Goal: Transaction & Acquisition: Book appointment/travel/reservation

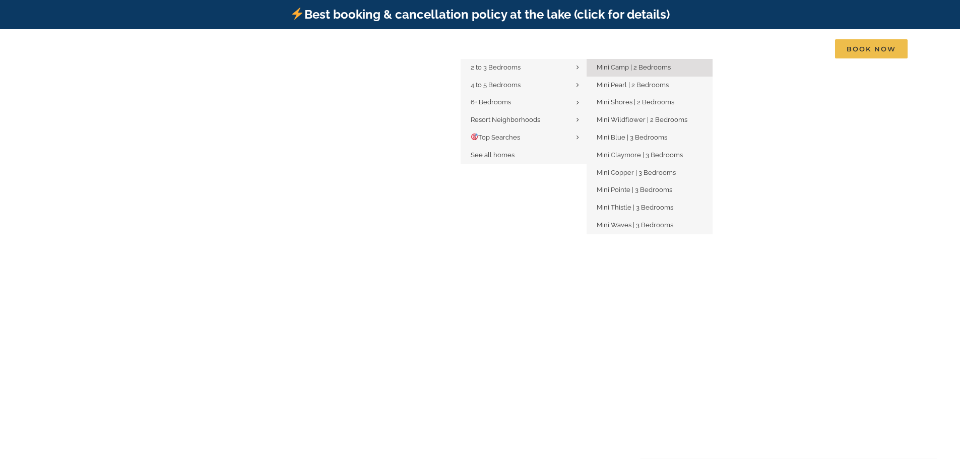
click at [650, 68] on span "Mini Camp | 2 Bedrooms" at bounding box center [634, 68] width 74 height 8
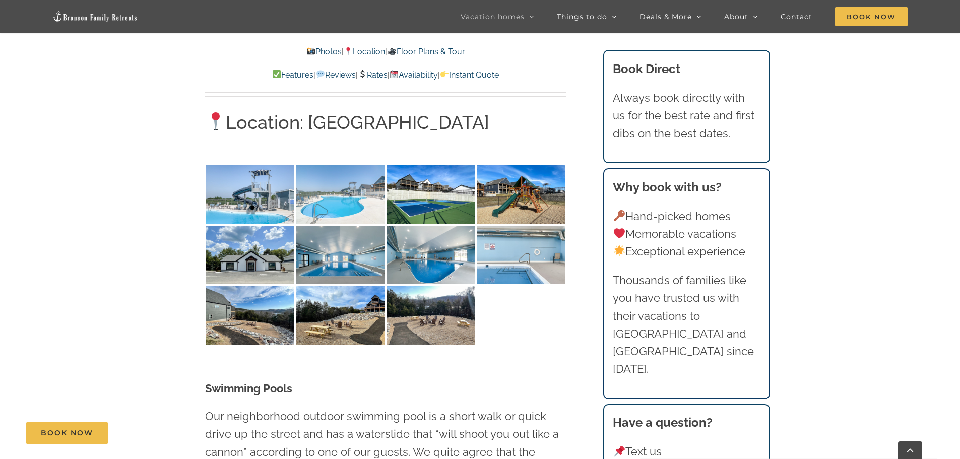
scroll to position [2470, 0]
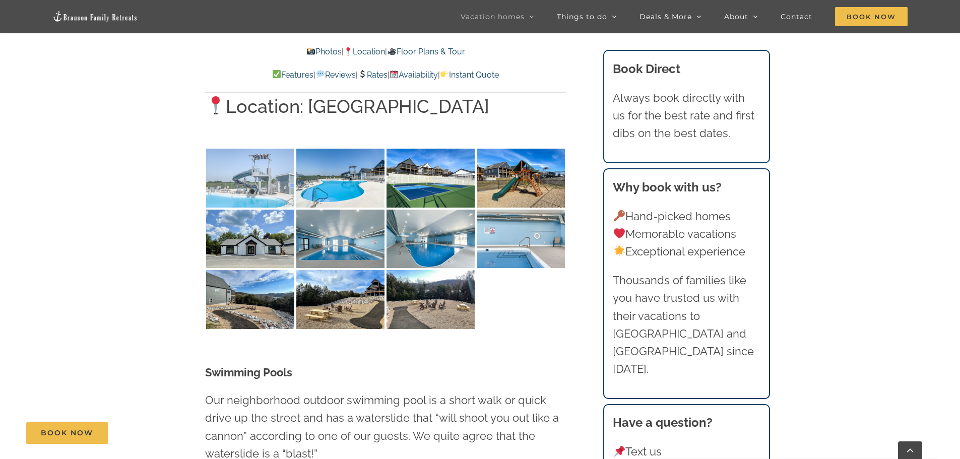
click at [280, 149] on img at bounding box center [250, 178] width 88 height 59
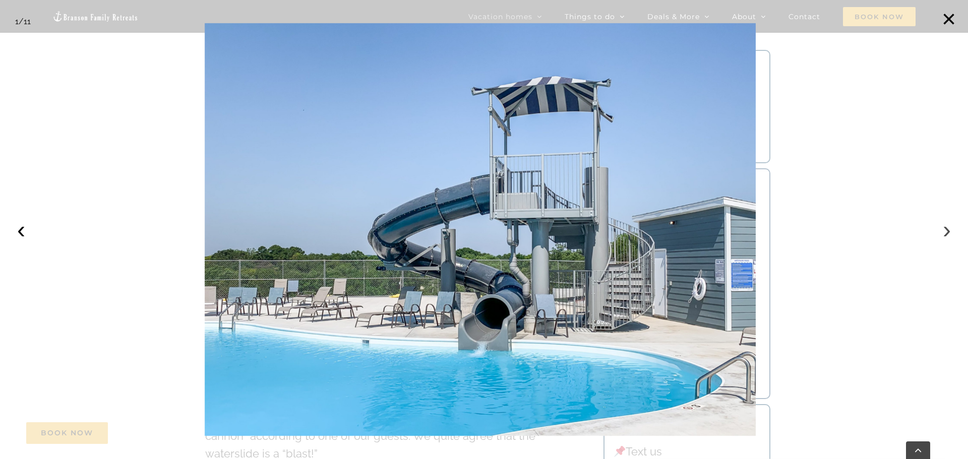
click at [946, 230] on button "›" at bounding box center [947, 230] width 22 height 22
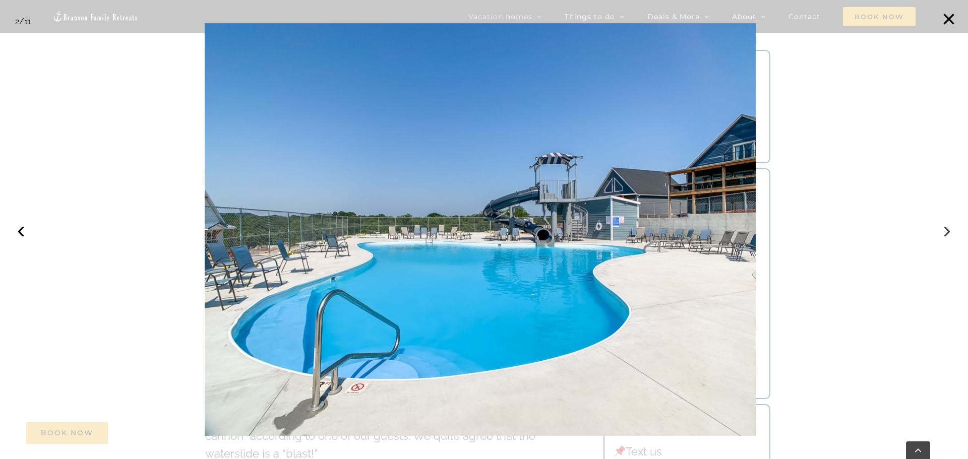
click at [948, 230] on button "›" at bounding box center [947, 230] width 22 height 22
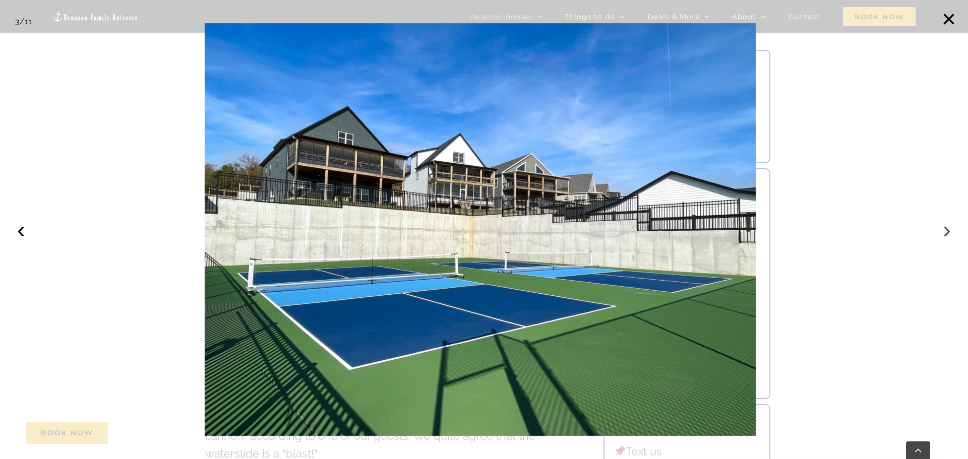
click at [948, 230] on button "›" at bounding box center [947, 230] width 22 height 22
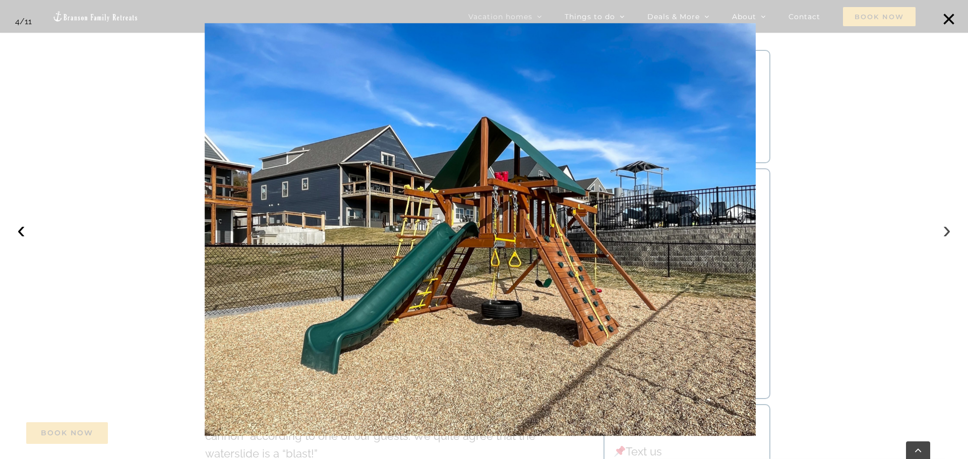
click at [948, 230] on button "›" at bounding box center [947, 230] width 22 height 22
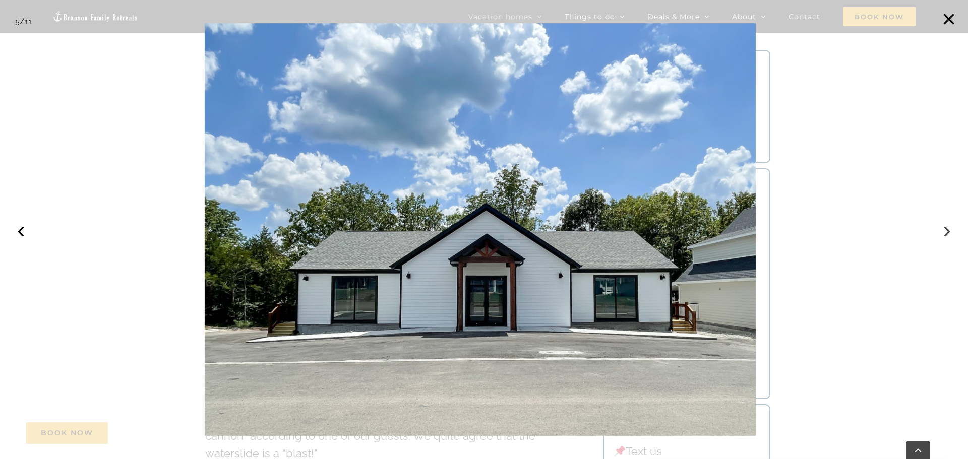
click at [948, 230] on button "›" at bounding box center [947, 230] width 22 height 22
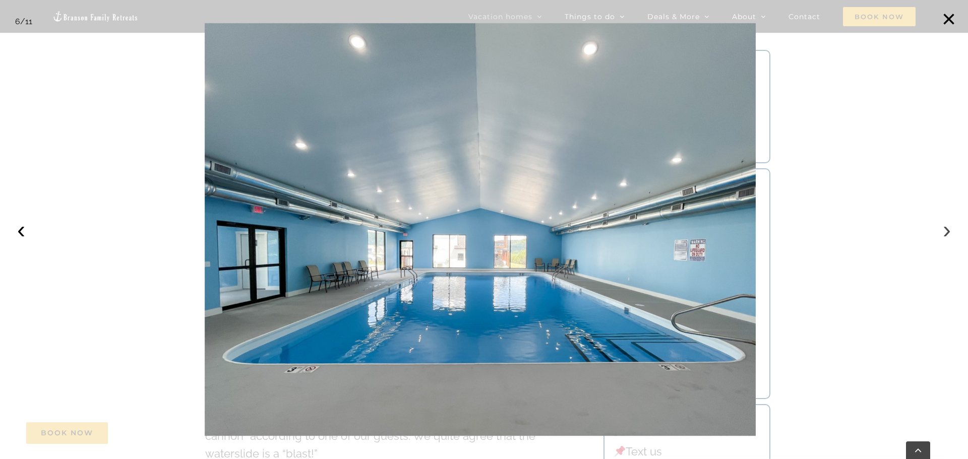
click at [947, 230] on button "›" at bounding box center [947, 230] width 22 height 22
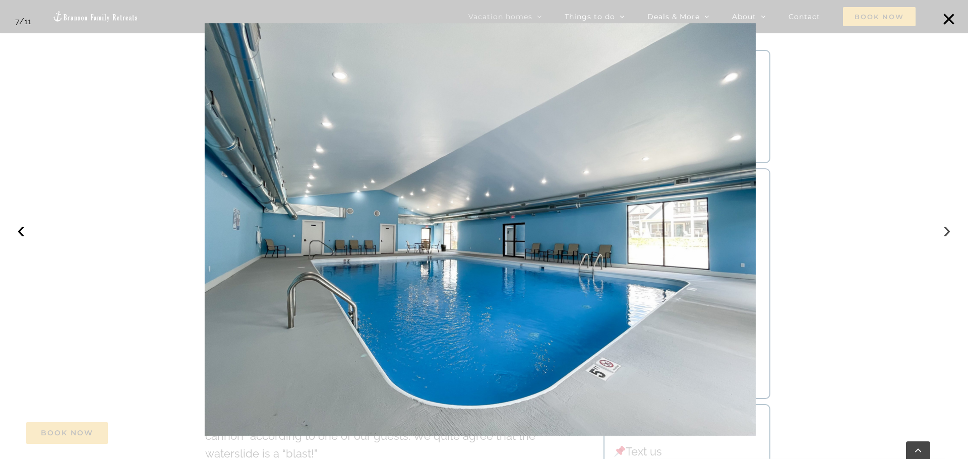
click at [945, 230] on button "›" at bounding box center [947, 230] width 22 height 22
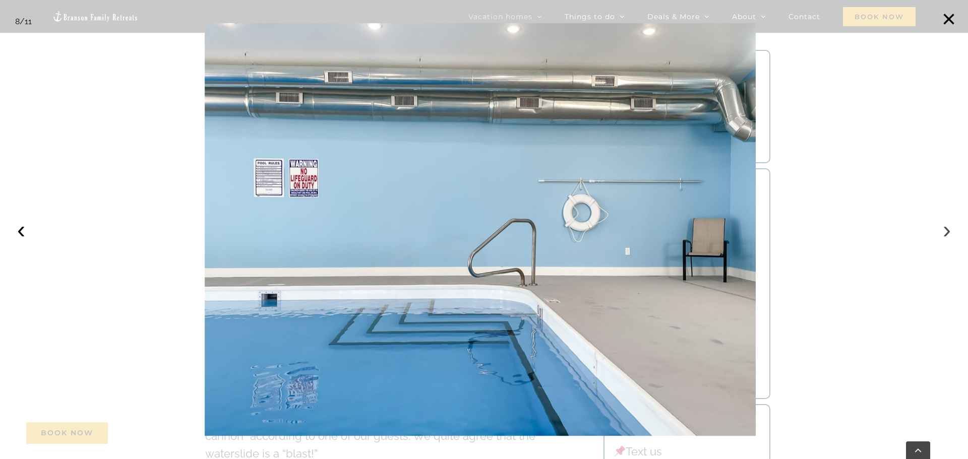
click at [945, 230] on button "›" at bounding box center [947, 230] width 22 height 22
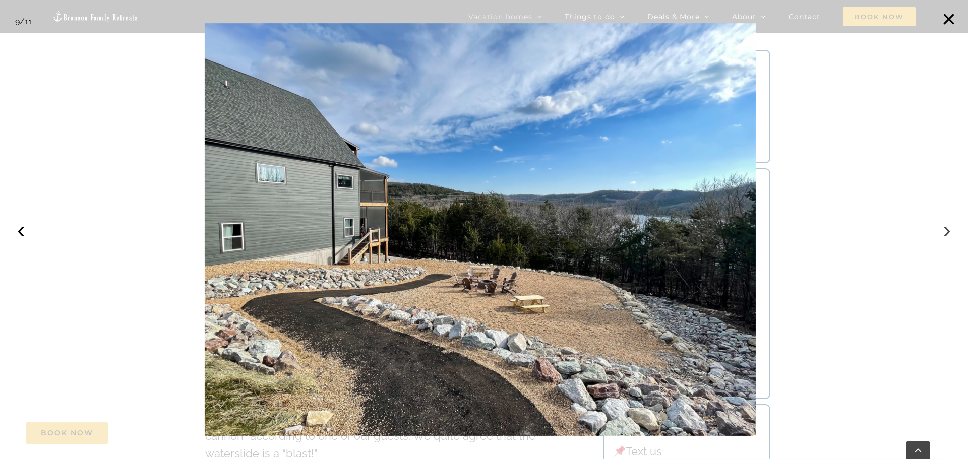
click at [945, 229] on button "›" at bounding box center [947, 230] width 22 height 22
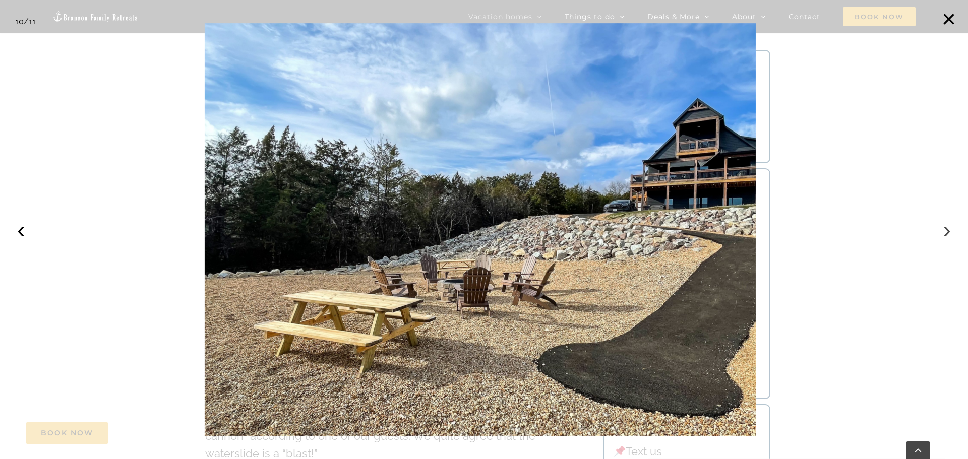
click at [949, 230] on button "›" at bounding box center [947, 230] width 22 height 22
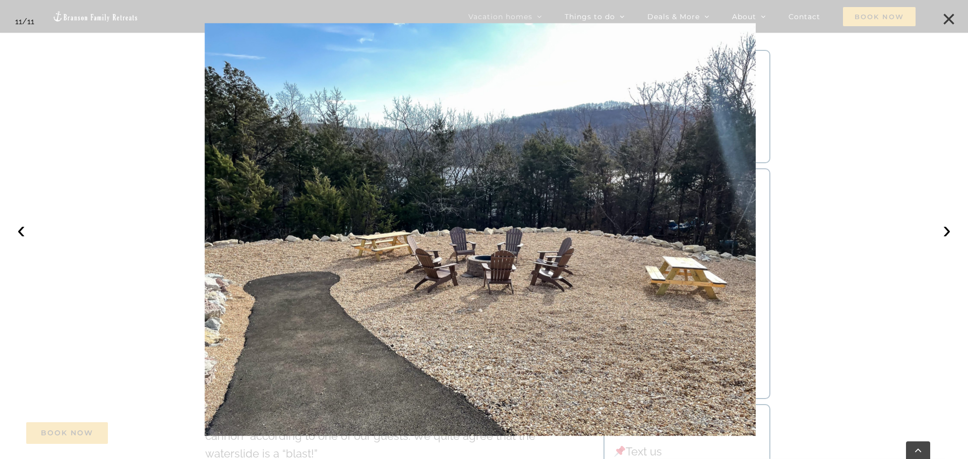
click at [950, 18] on button "×" at bounding box center [949, 19] width 22 height 22
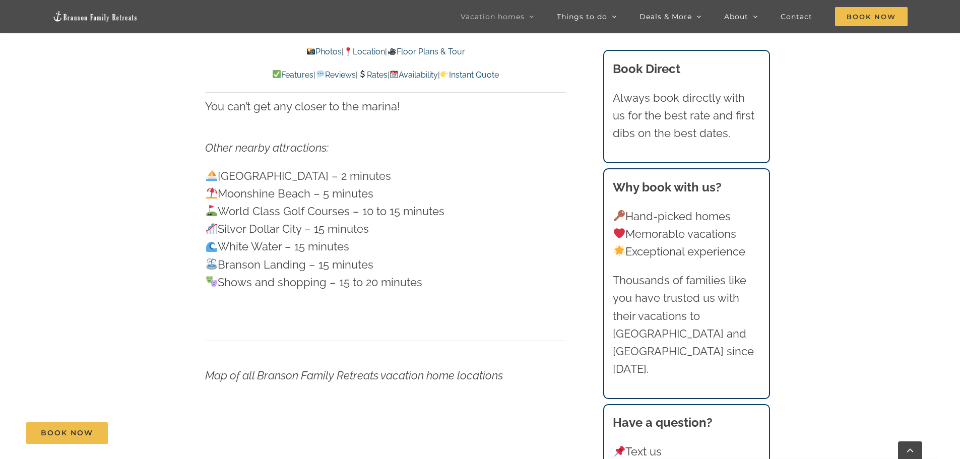
scroll to position [3529, 0]
